Goal: Task Accomplishment & Management: Manage account settings

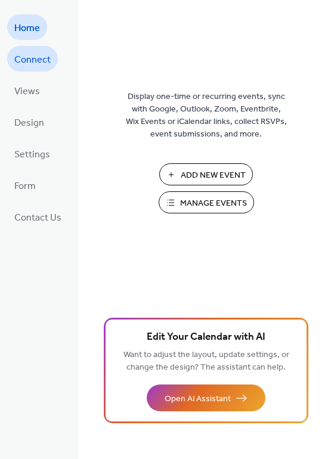
click at [26, 58] on span "Connect" at bounding box center [32, 60] width 36 height 18
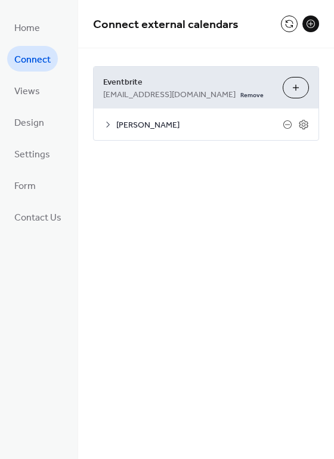
click at [297, 87] on button "Choose Organizers" at bounding box center [295, 87] width 26 height 21
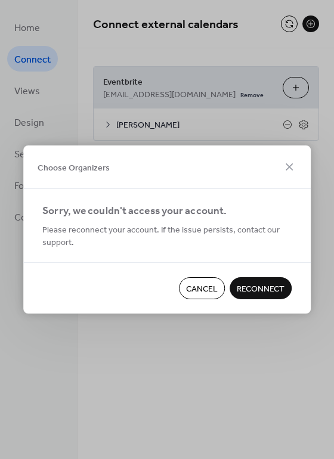
click at [259, 291] on span "Reconnect" at bounding box center [260, 289] width 48 height 13
click at [204, 284] on span "Cancel" at bounding box center [202, 289] width 32 height 13
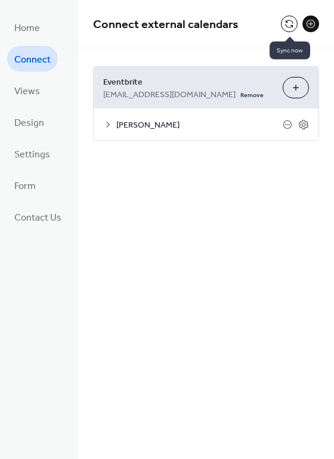
click at [289, 23] on button at bounding box center [289, 23] width 17 height 17
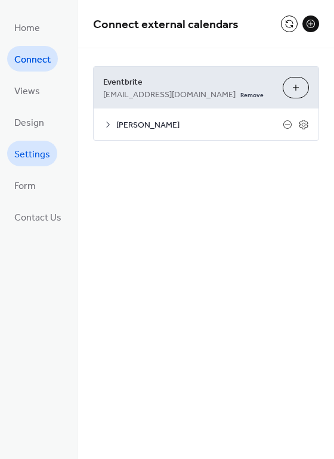
click at [38, 149] on span "Settings" at bounding box center [32, 154] width 36 height 18
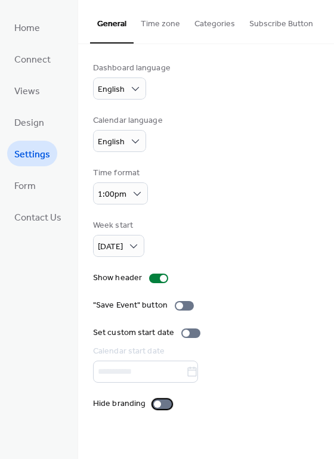
click at [166, 407] on div at bounding box center [161, 404] width 19 height 10
click at [152, 407] on div at bounding box center [161, 404] width 19 height 10
click at [36, 191] on link "Form" at bounding box center [25, 185] width 36 height 26
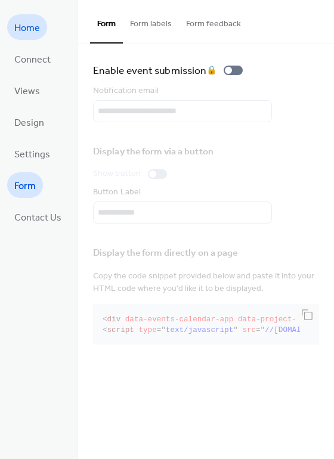
click at [27, 27] on span "Home" at bounding box center [27, 28] width 26 height 18
